Goal: Task Accomplishment & Management: Use online tool/utility

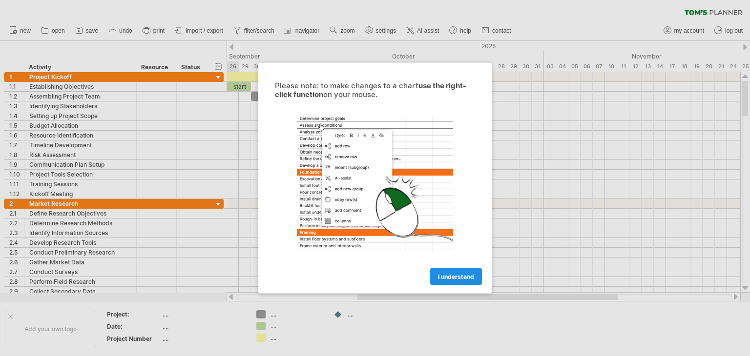
click at [468, 274] on span "I understand" at bounding box center [456, 276] width 36 height 7
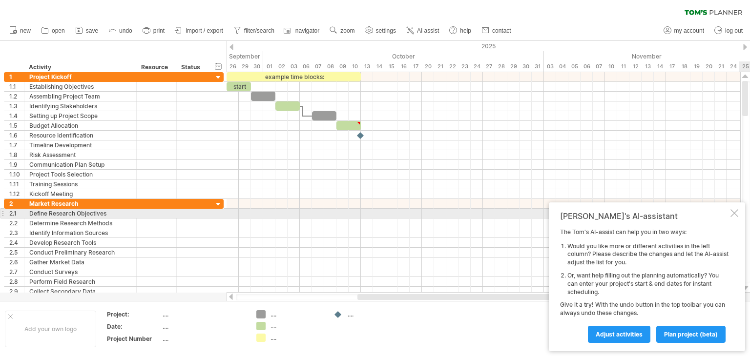
click at [738, 212] on div "[PERSON_NAME]'s AI-assistant The [PERSON_NAME]'s AI-assist can help you in two …" at bounding box center [647, 277] width 196 height 149
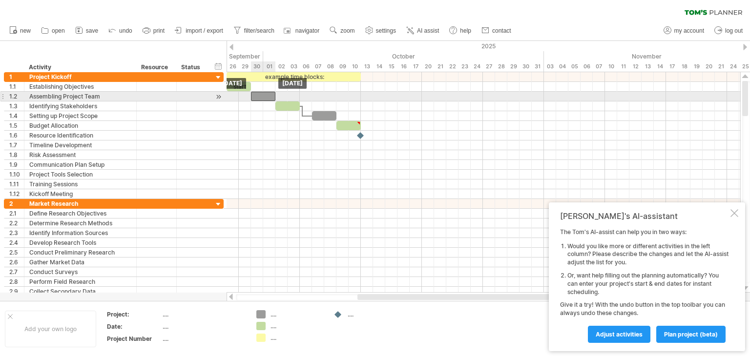
click at [261, 94] on div at bounding box center [263, 96] width 24 height 9
click at [255, 94] on div at bounding box center [263, 96] width 24 height 9
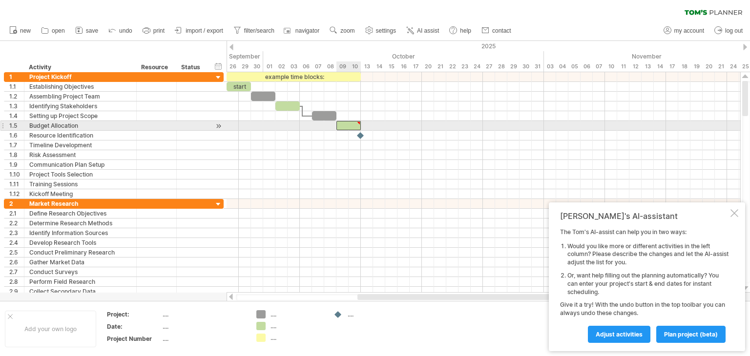
click at [347, 126] on div at bounding box center [348, 125] width 24 height 9
click at [296, 122] on div at bounding box center [482, 126] width 513 height 10
click at [221, 128] on div at bounding box center [218, 126] width 9 height 10
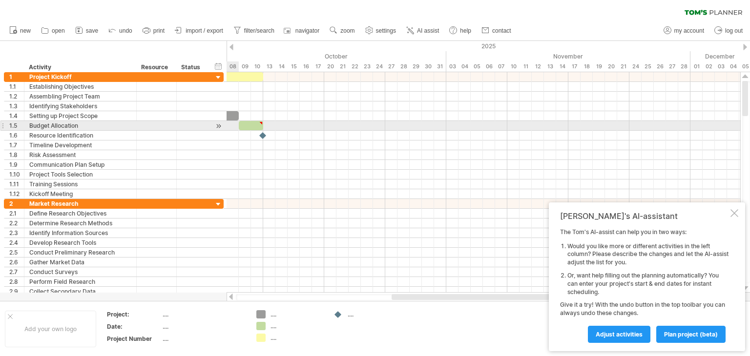
click at [221, 128] on div at bounding box center [218, 126] width 9 height 10
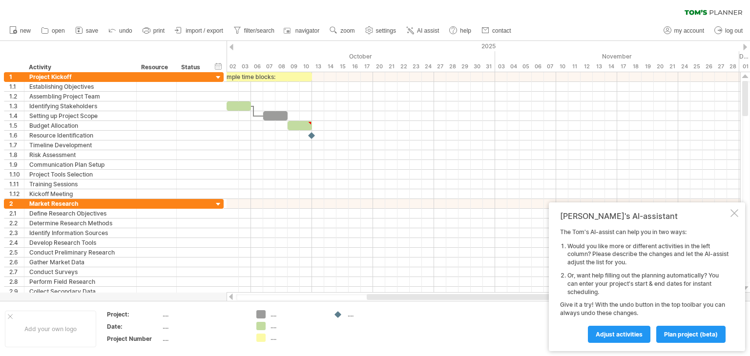
drag, startPoint x: 409, startPoint y: 300, endPoint x: 289, endPoint y: 286, distance: 120.8
click at [289, 286] on div "Trying to reach [DOMAIN_NAME] Connected again... 0% clear filter new 1" at bounding box center [375, 178] width 750 height 356
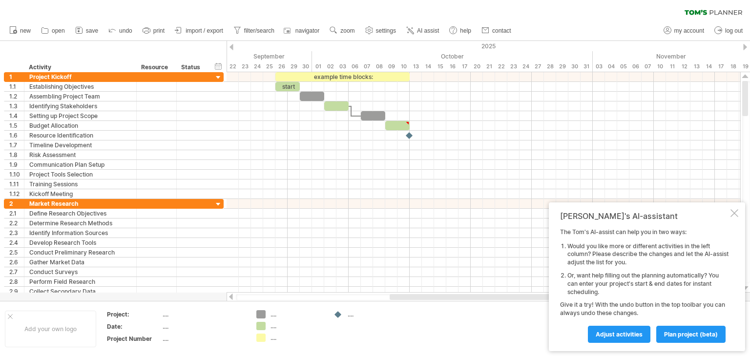
drag, startPoint x: 362, startPoint y: 296, endPoint x: 411, endPoint y: 294, distance: 49.3
click at [411, 294] on div at bounding box center [508, 297] width 238 height 6
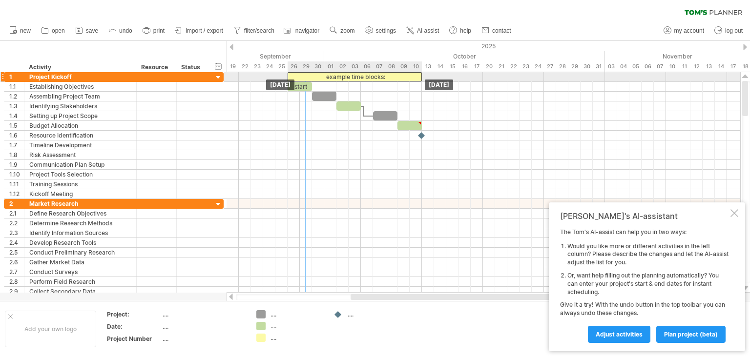
click at [305, 79] on div "example time blocks:" at bounding box center [354, 76] width 134 height 9
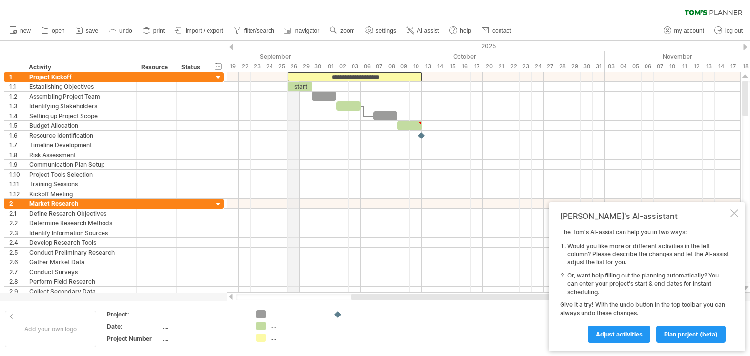
click at [289, 65] on div "26" at bounding box center [293, 66] width 12 height 10
click at [299, 65] on div "26" at bounding box center [293, 66] width 12 height 10
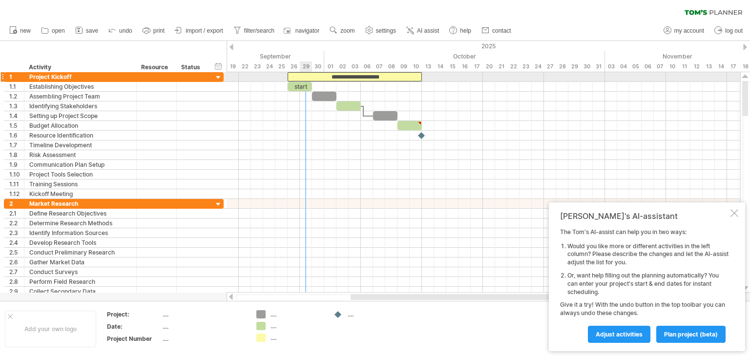
click at [300, 73] on div "Trying to reach [DOMAIN_NAME] Connected again... 0% clear filter new 1" at bounding box center [375, 178] width 750 height 356
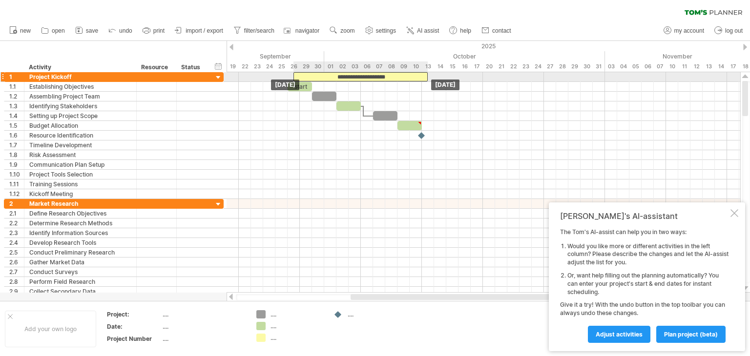
drag, startPoint x: 297, startPoint y: 79, endPoint x: 305, endPoint y: 79, distance: 7.8
click at [305, 79] on div "**********" at bounding box center [360, 76] width 134 height 9
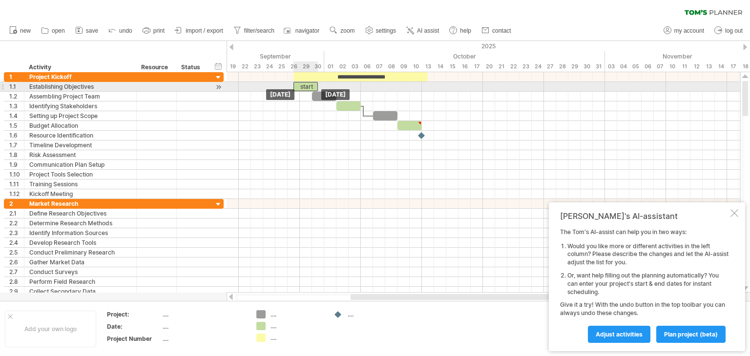
click at [301, 86] on div "start" at bounding box center [305, 86] width 24 height 9
click at [307, 86] on div "start" at bounding box center [305, 86] width 24 height 9
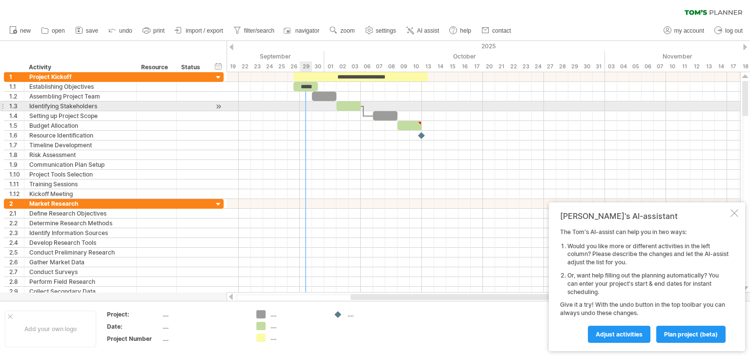
click at [310, 103] on div at bounding box center [482, 107] width 513 height 10
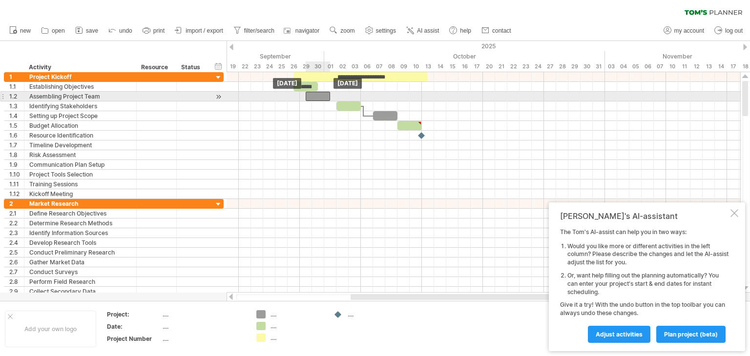
drag, startPoint x: 320, startPoint y: 94, endPoint x: 314, endPoint y: 95, distance: 6.4
click at [314, 95] on div at bounding box center [317, 96] width 24 height 9
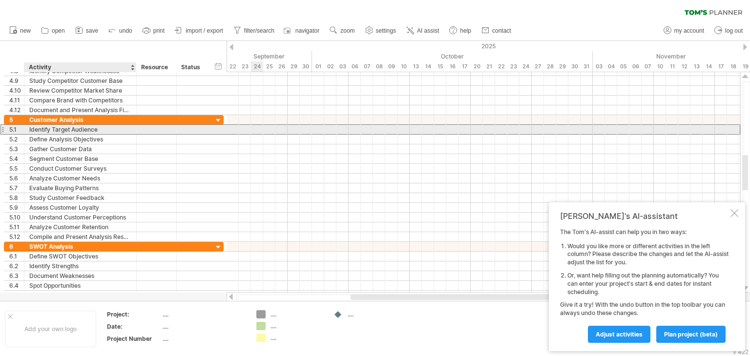
click at [76, 127] on div "Identify Target Audience" at bounding box center [80, 129] width 102 height 9
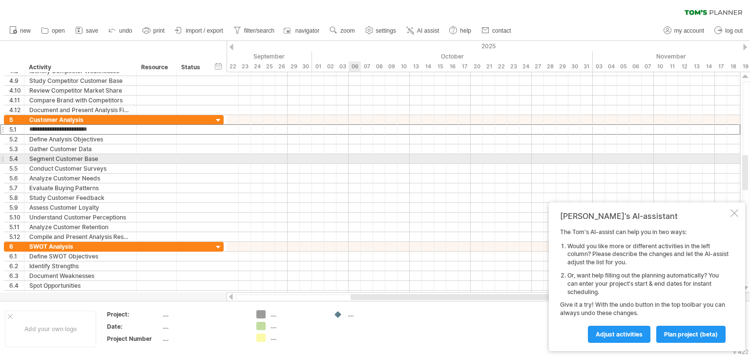
click at [357, 157] on div at bounding box center [482, 159] width 513 height 10
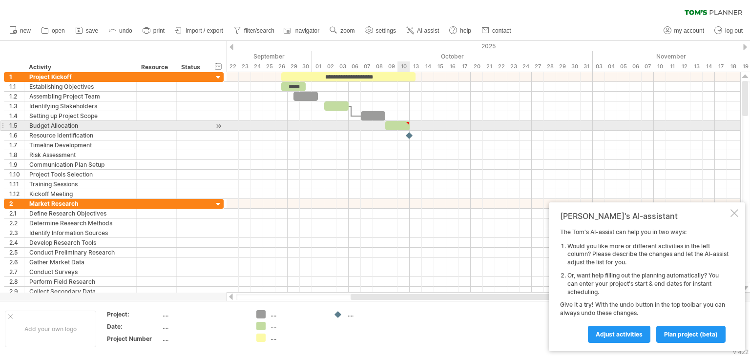
type textarea "**********"
click at [400, 123] on div at bounding box center [397, 125] width 24 height 9
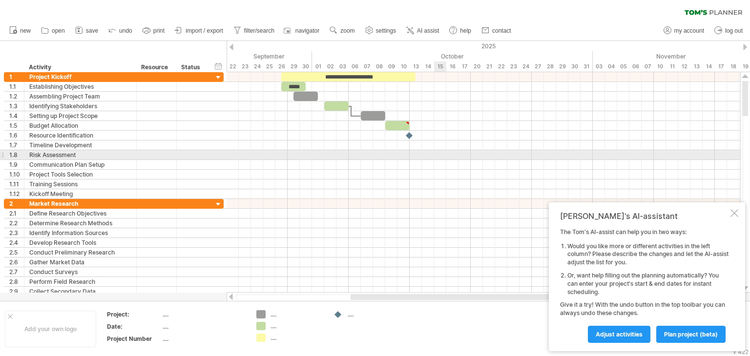
click at [442, 160] on div at bounding box center [482, 165] width 513 height 10
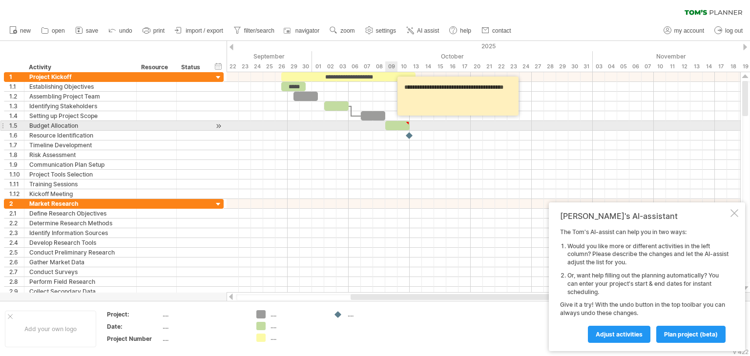
click at [393, 123] on div at bounding box center [397, 125] width 24 height 9
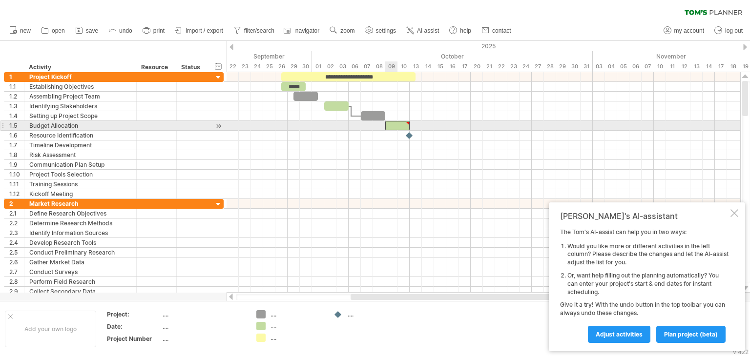
click at [393, 123] on div at bounding box center [397, 125] width 24 height 9
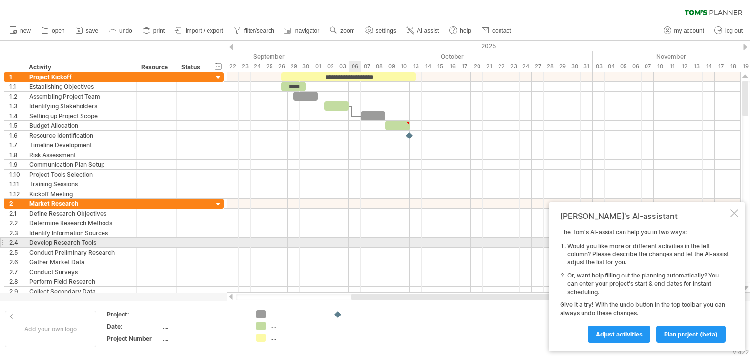
click at [358, 240] on div at bounding box center [482, 243] width 513 height 10
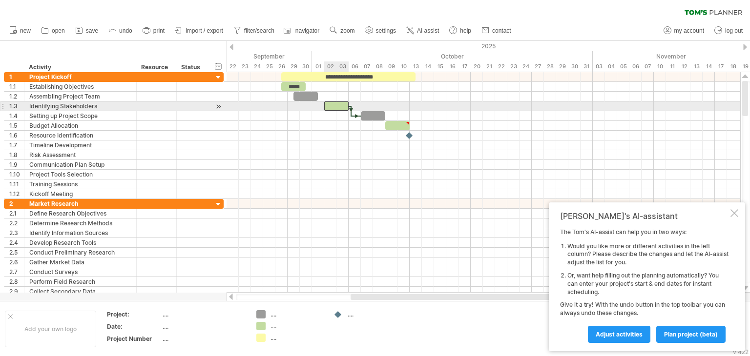
click at [335, 104] on div at bounding box center [336, 106] width 24 height 9
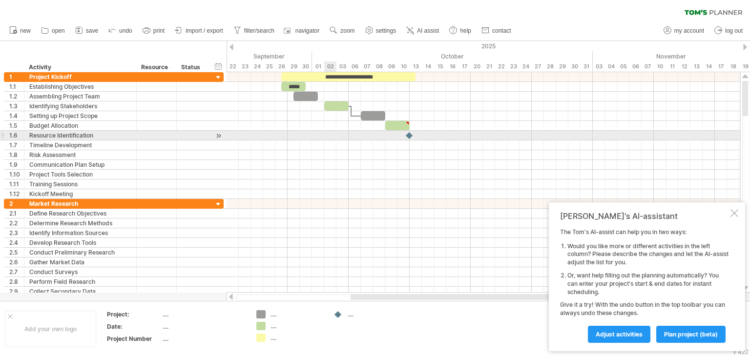
click at [328, 137] on div at bounding box center [482, 136] width 513 height 10
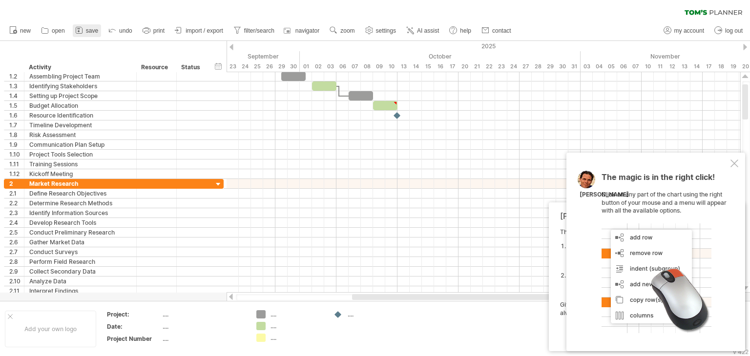
click at [91, 28] on span "save" at bounding box center [92, 30] width 12 height 7
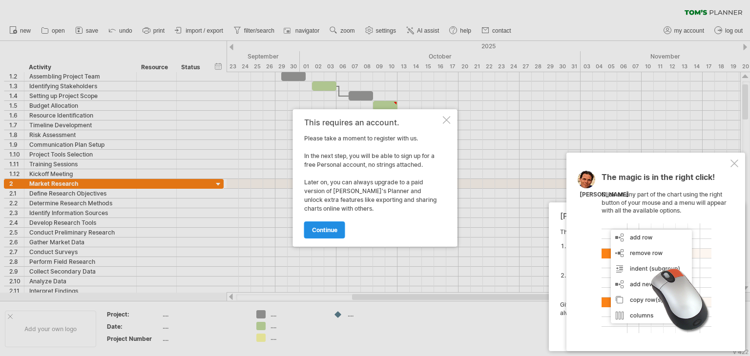
click at [334, 231] on span "continue" at bounding box center [324, 229] width 25 height 7
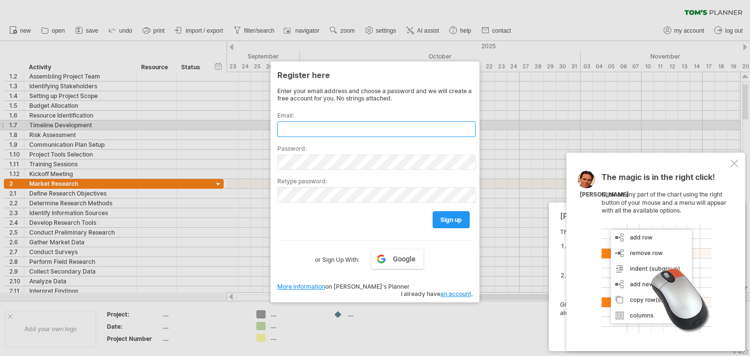
click at [368, 130] on input "text" at bounding box center [376, 130] width 198 height 16
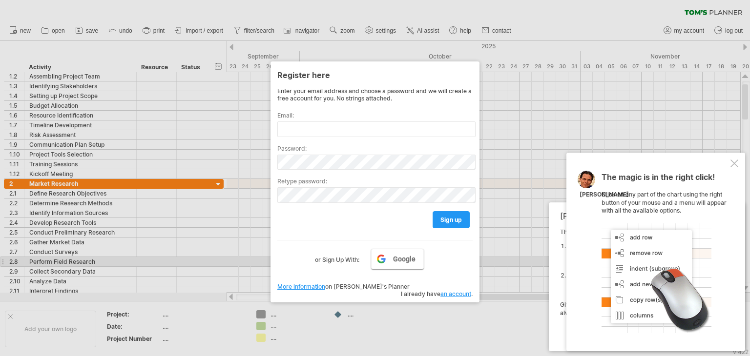
click at [389, 260] on link "Google" at bounding box center [397, 259] width 53 height 20
